Goal: Transaction & Acquisition: Purchase product/service

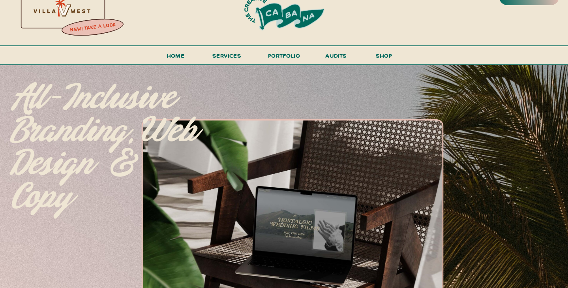
scroll to position [18, 0]
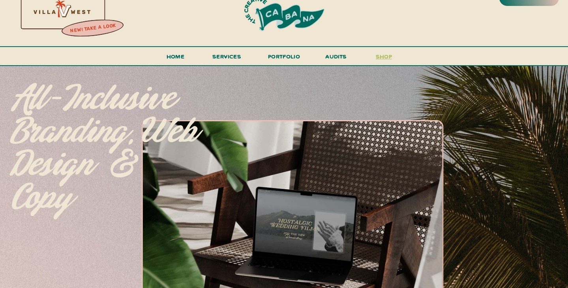
click at [390, 55] on h3 "shop" at bounding box center [384, 58] width 38 height 14
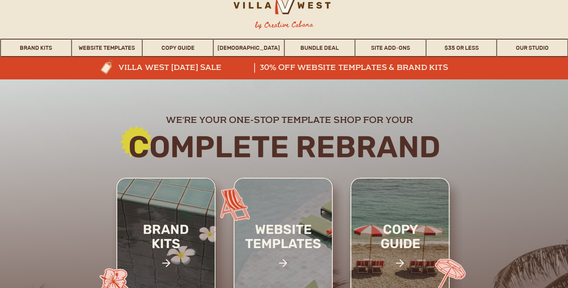
scroll to position [26, 0]
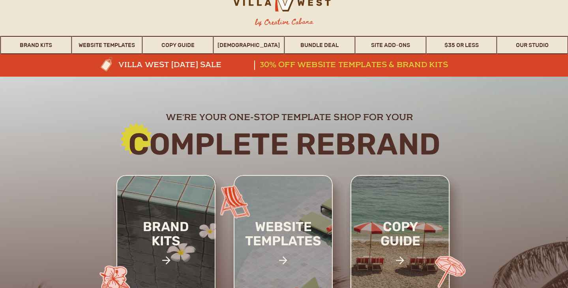
click at [355, 62] on h3 "30% off website templates & brand kits" at bounding box center [365, 64] width 210 height 9
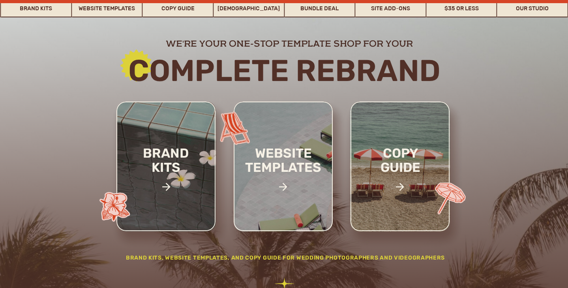
scroll to position [121, 0]
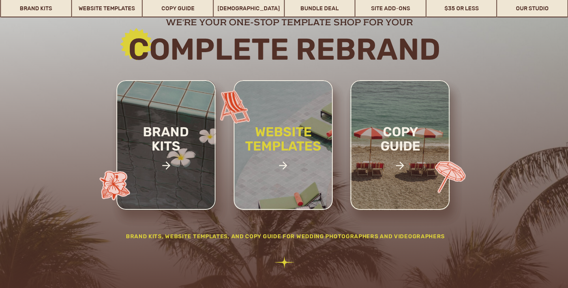
click at [296, 142] on h2 "website templates" at bounding box center [283, 147] width 103 height 45
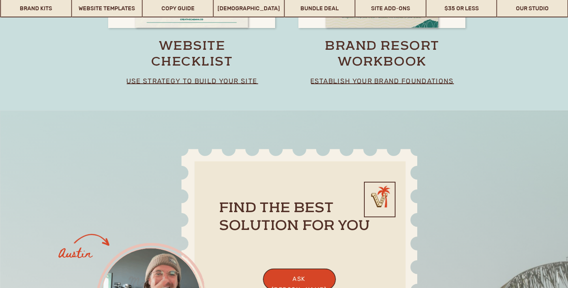
scroll to position [6231, 0]
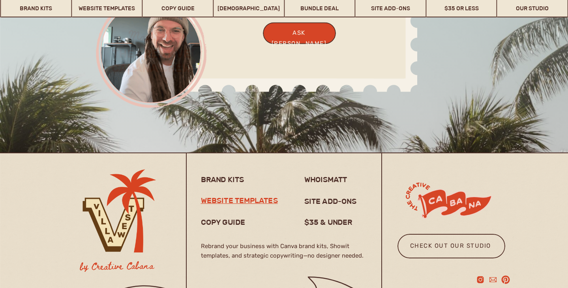
click at [240, 202] on h3 "website templates" at bounding box center [242, 201] width 83 height 11
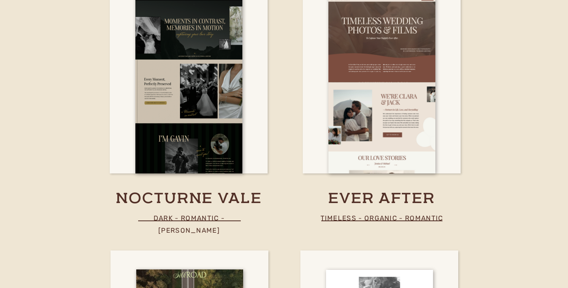
scroll to position [2476, 0]
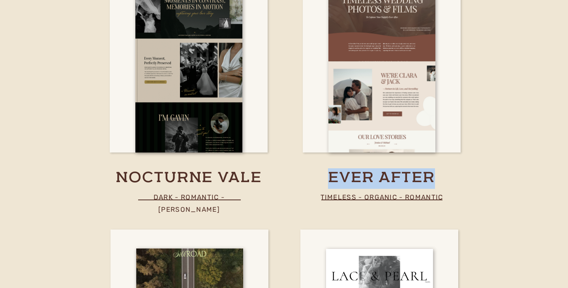
click at [199, 176] on h3 "nocturne vale" at bounding box center [189, 178] width 192 height 20
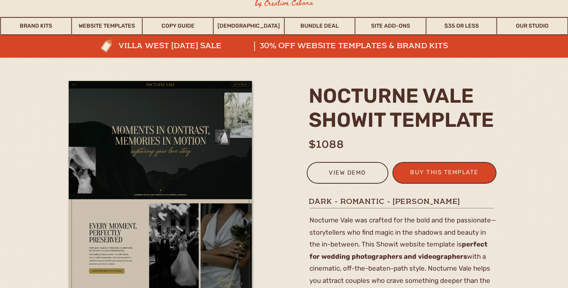
scroll to position [49, 0]
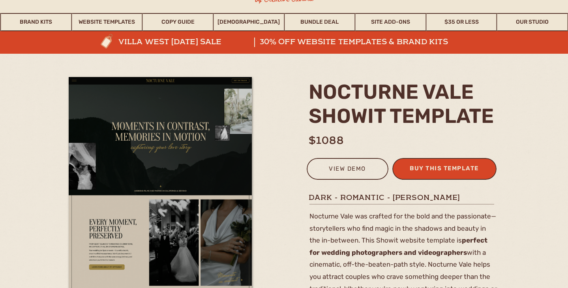
click at [429, 165] on div "buy this template" at bounding box center [444, 169] width 77 height 13
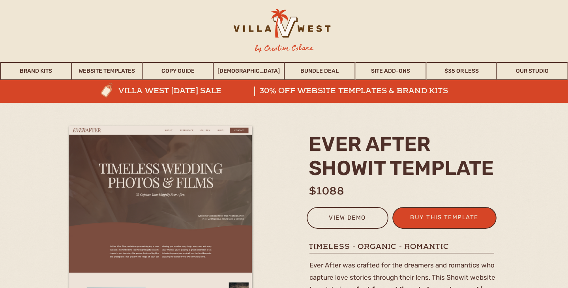
scroll to position [72, 0]
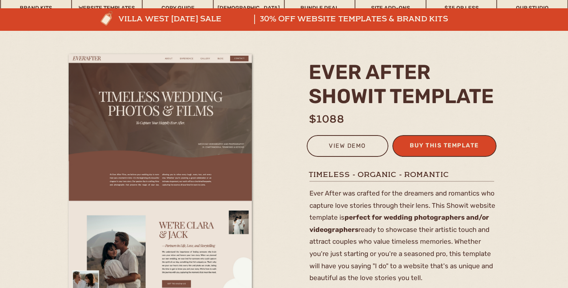
click at [437, 144] on div "buy this template" at bounding box center [444, 146] width 77 height 13
